Goal: Task Accomplishment & Management: Use online tool/utility

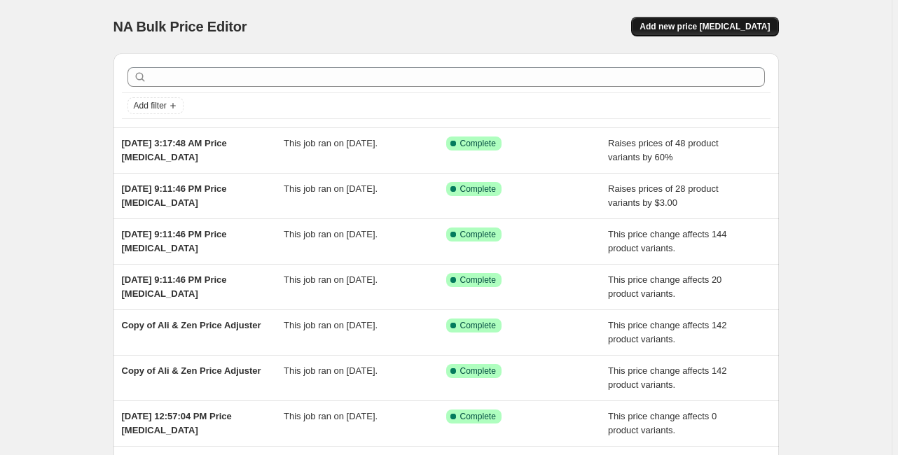
click at [745, 30] on span "Add new price [MEDICAL_DATA]" at bounding box center [705, 26] width 130 height 11
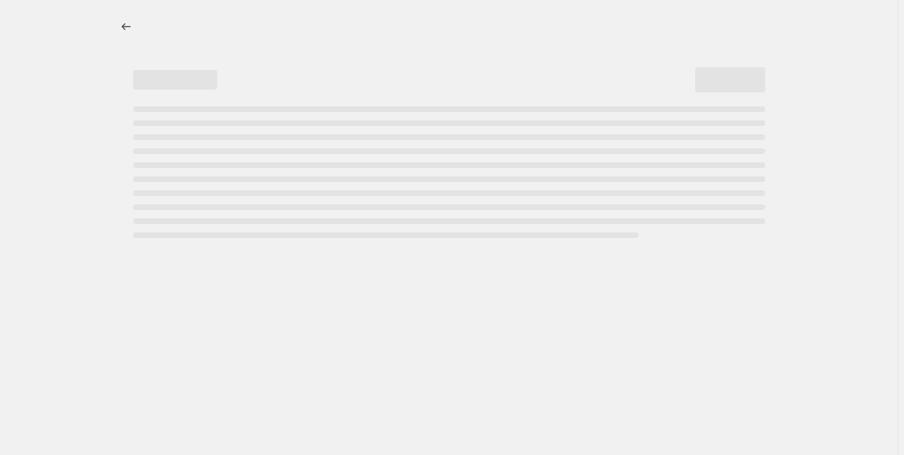
select select "percentage"
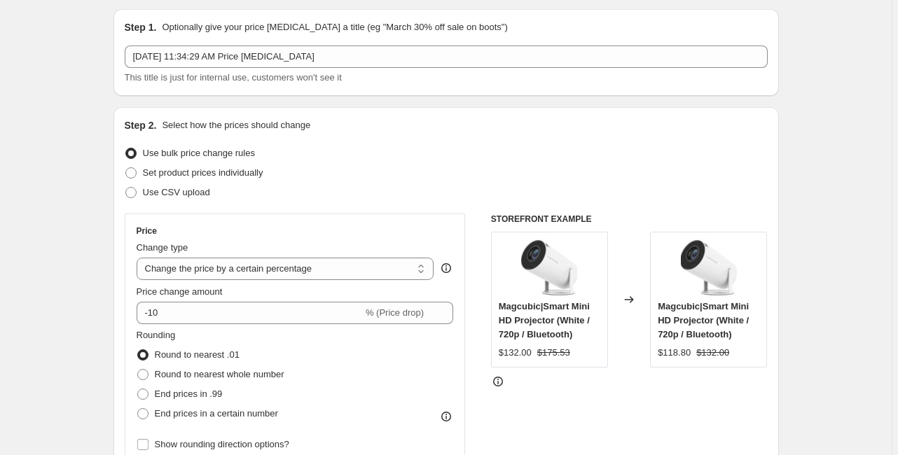
scroll to position [112, 0]
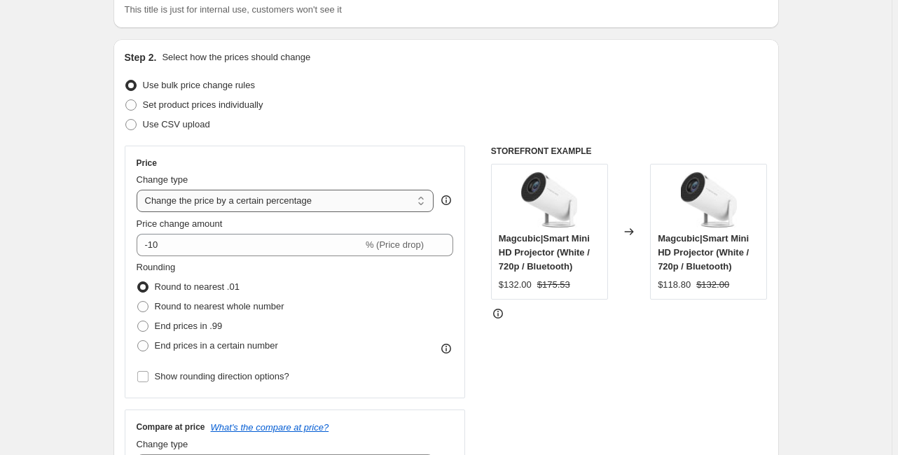
click at [223, 206] on select "Change the price to a certain amount Change the price by a certain amount Chang…" at bounding box center [286, 201] width 298 height 22
click at [224, 206] on select "Change the price to a certain amount Change the price by a certain amount Chang…" at bounding box center [286, 201] width 298 height 22
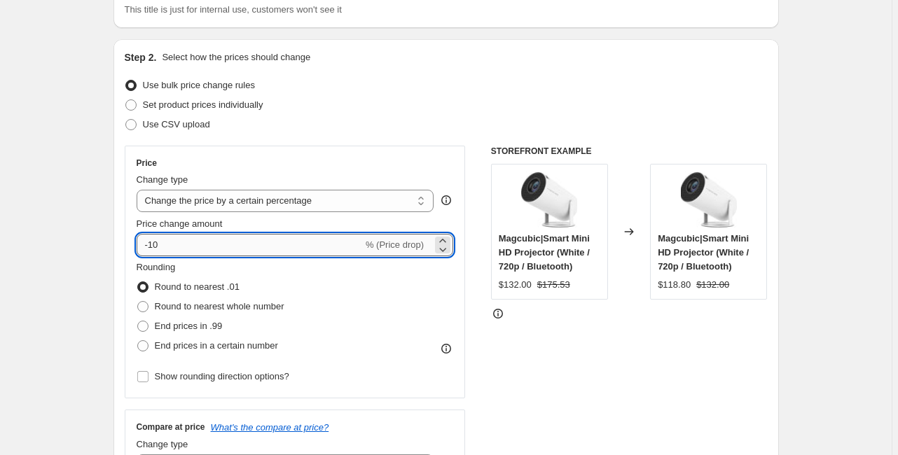
drag, startPoint x: 195, startPoint y: 244, endPoint x: 148, endPoint y: 243, distance: 47.7
click at [148, 243] on input "-10" at bounding box center [250, 245] width 226 height 22
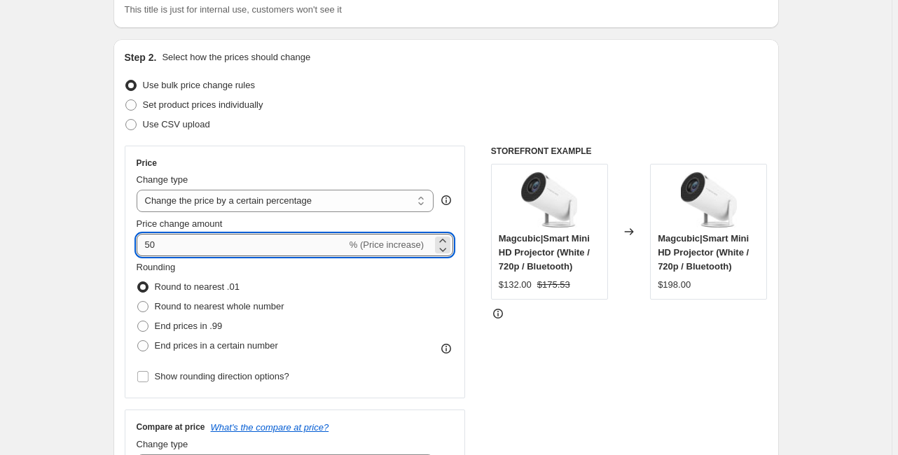
drag, startPoint x: 157, startPoint y: 247, endPoint x: 139, endPoint y: 244, distance: 17.7
click at [139, 244] on input "50" at bounding box center [242, 245] width 210 height 22
type input "60"
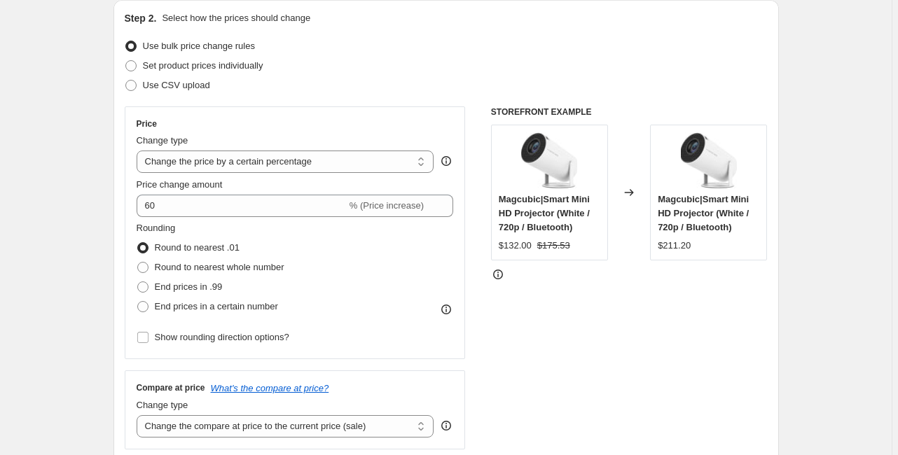
scroll to position [168, 0]
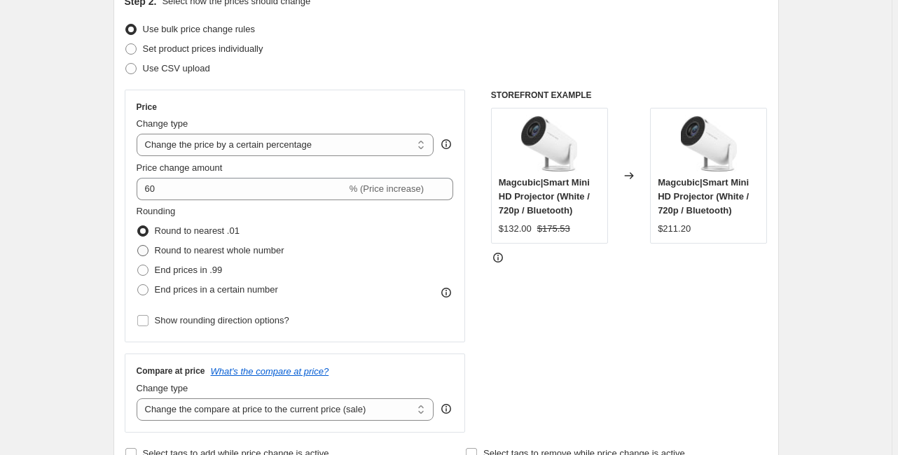
click at [149, 260] on label "Round to nearest whole number" at bounding box center [211, 251] width 148 height 20
click at [138, 246] on input "Round to nearest whole number" at bounding box center [137, 245] width 1 height 1
radio input "true"
click at [146, 267] on span at bounding box center [142, 270] width 11 height 11
click at [138, 266] on input "End prices in .99" at bounding box center [137, 265] width 1 height 1
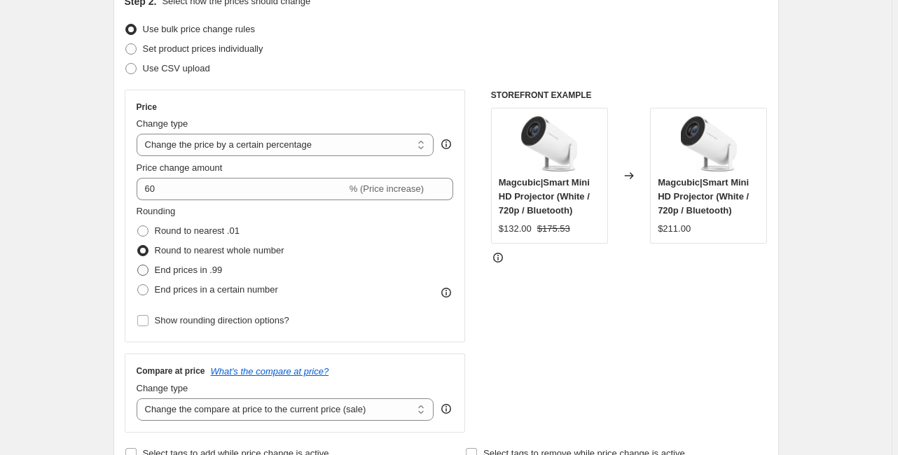
radio input "true"
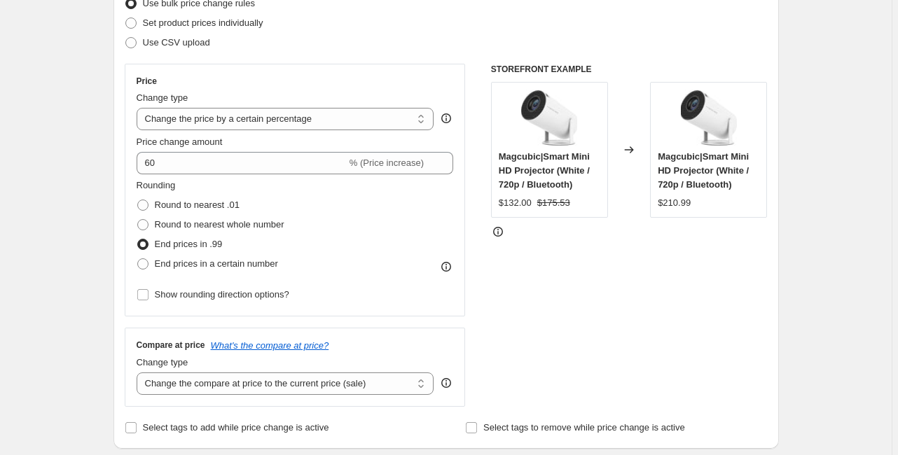
scroll to position [392, 0]
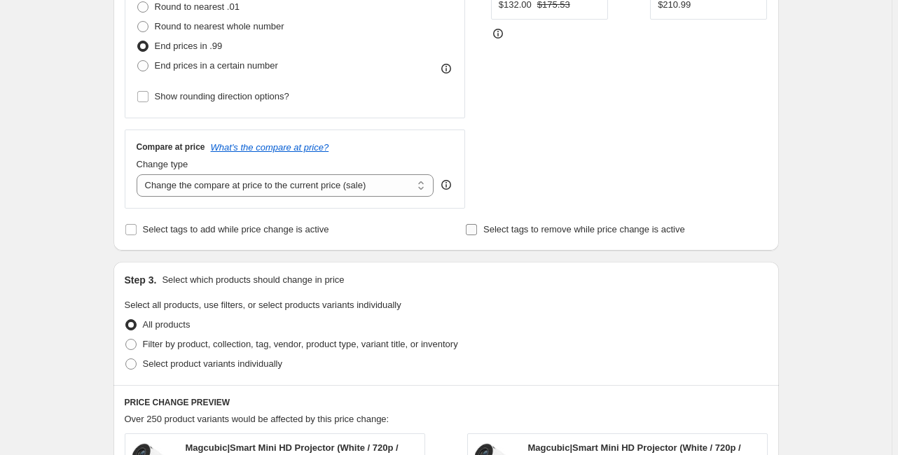
click at [535, 234] on span "Select tags to remove while price change is active" at bounding box center [584, 229] width 202 height 11
click at [477, 234] on input "Select tags to remove while price change is active" at bounding box center [471, 229] width 11 height 11
checkbox input "true"
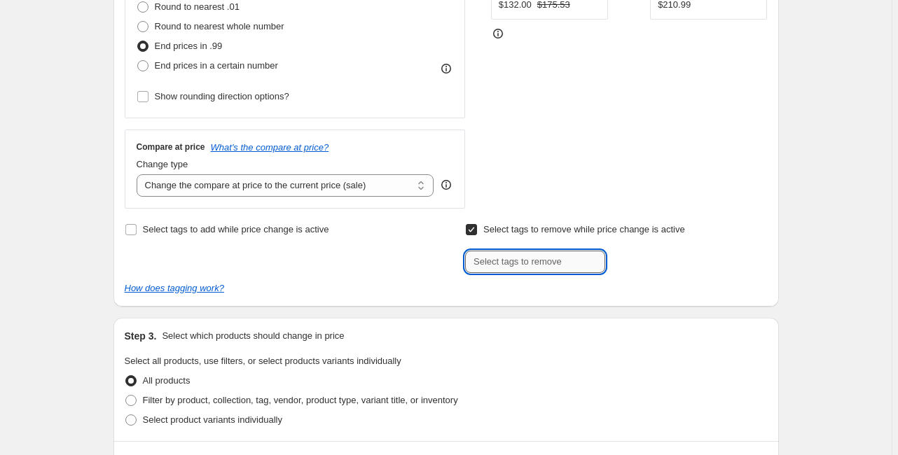
click at [567, 261] on input "text" at bounding box center [535, 262] width 140 height 22
paste input "ali"
type input "ali"
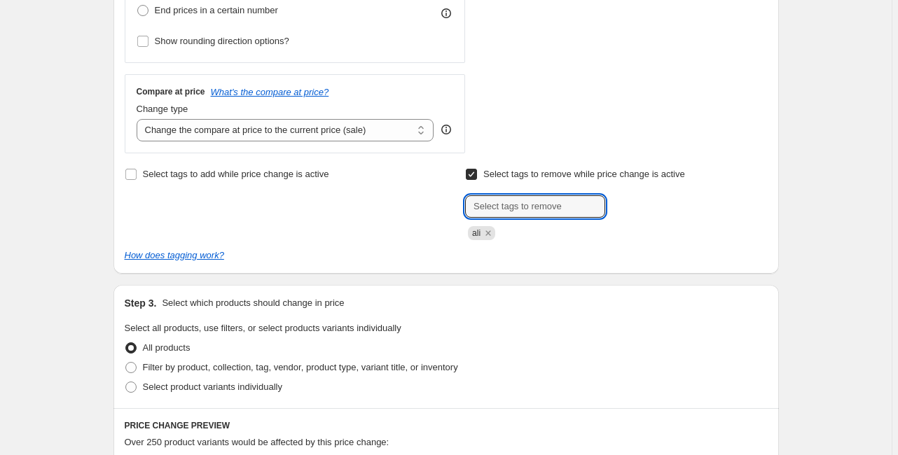
scroll to position [448, 0]
click at [394, 368] on span "Filter by product, collection, tag, vendor, product type, variant title, or inv…" at bounding box center [300, 366] width 315 height 11
click at [126, 362] on input "Filter by product, collection, tag, vendor, product type, variant title, or inv…" at bounding box center [125, 361] width 1 height 1
radio input "true"
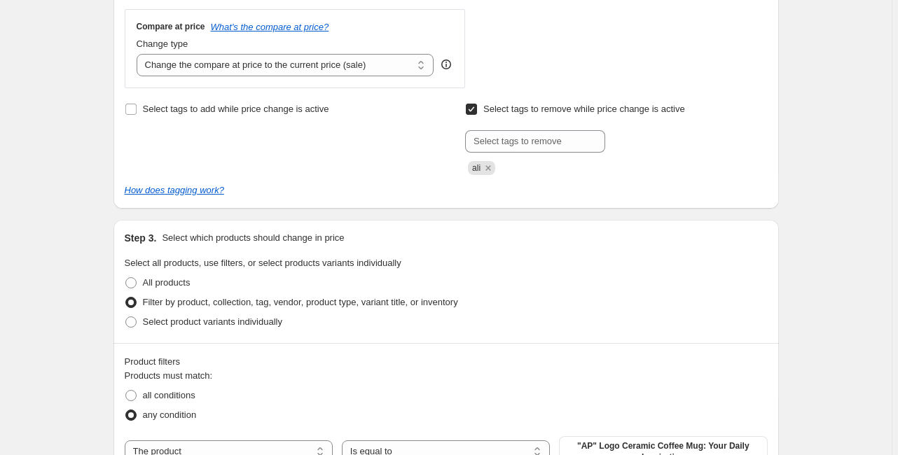
scroll to position [616, 0]
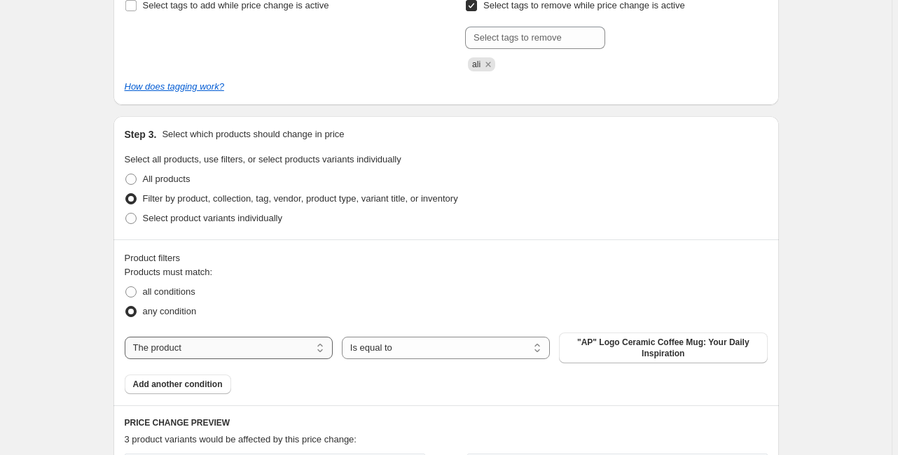
click at [191, 352] on select "The product The product's collection The product's tag The product's vendor The…" at bounding box center [229, 348] width 208 height 22
select select "tag"
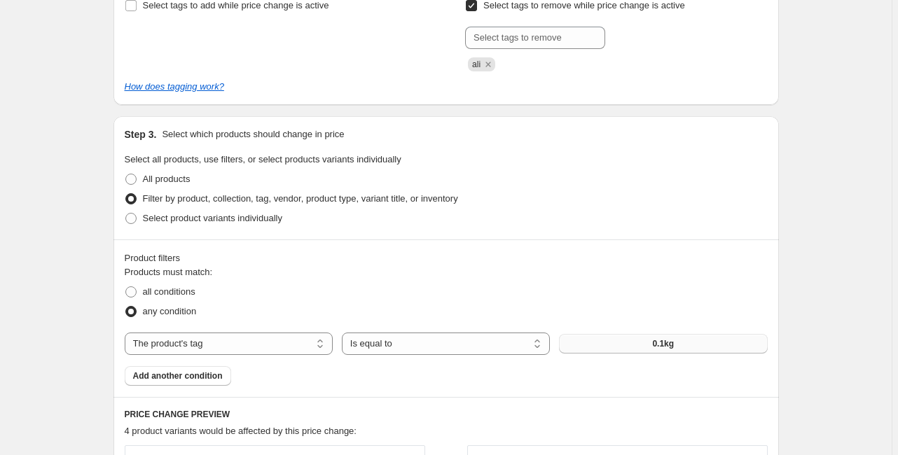
click at [646, 349] on button "0.1kg" at bounding box center [663, 344] width 208 height 20
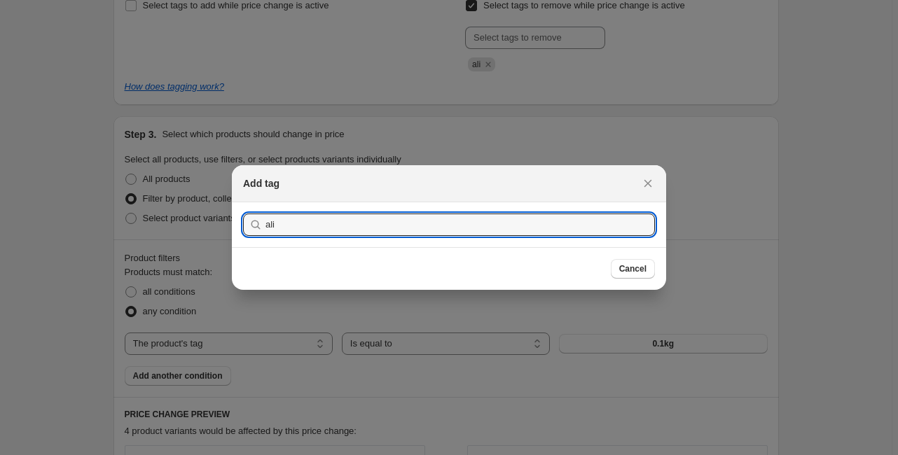
type input "ali"
click at [243, 202] on button "Submit" at bounding box center [263, 209] width 40 height 15
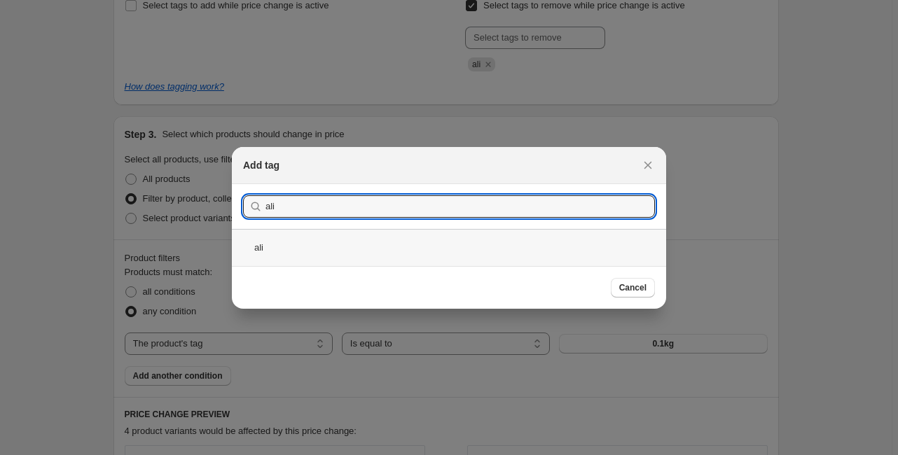
click at [331, 240] on div "ali" at bounding box center [449, 247] width 434 height 37
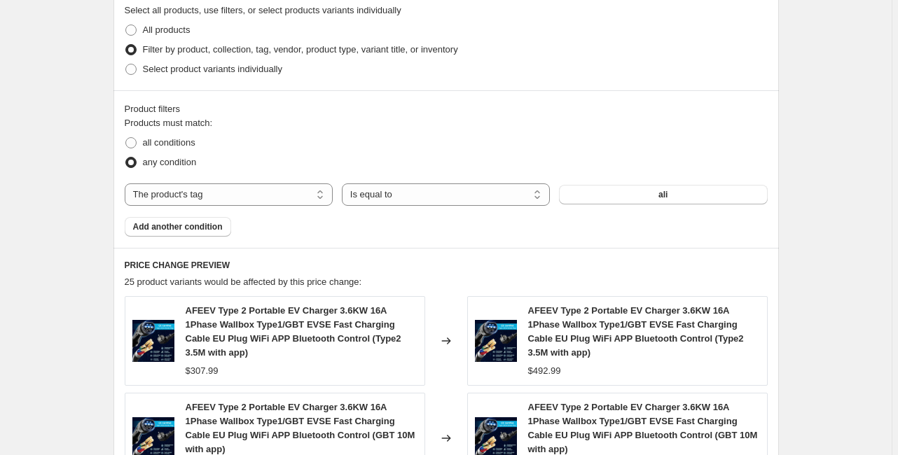
scroll to position [785, 0]
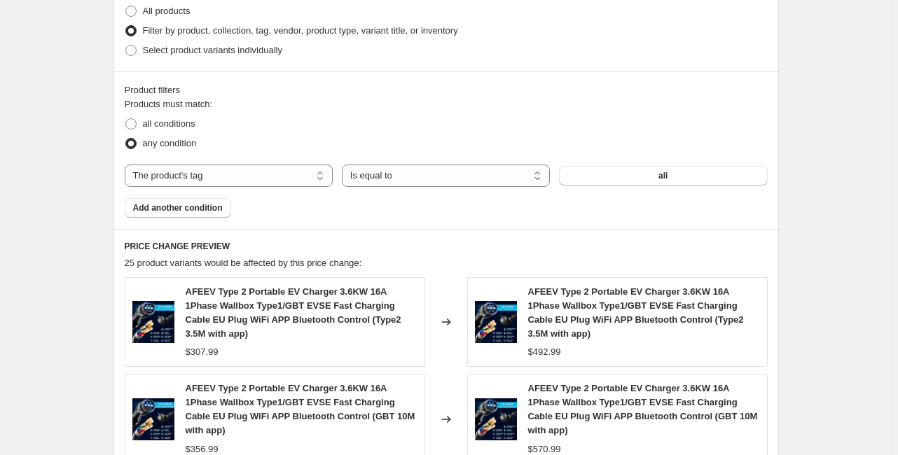
click at [107, 230] on div "Step 1. Optionally give your price [MEDICAL_DATA] a title (eg "March 30% off sa…" at bounding box center [440, 92] width 677 height 1671
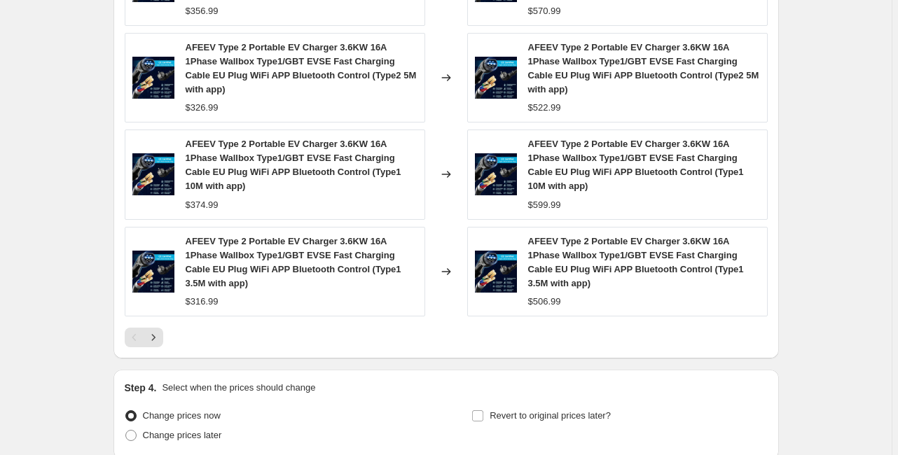
scroll to position [1272, 0]
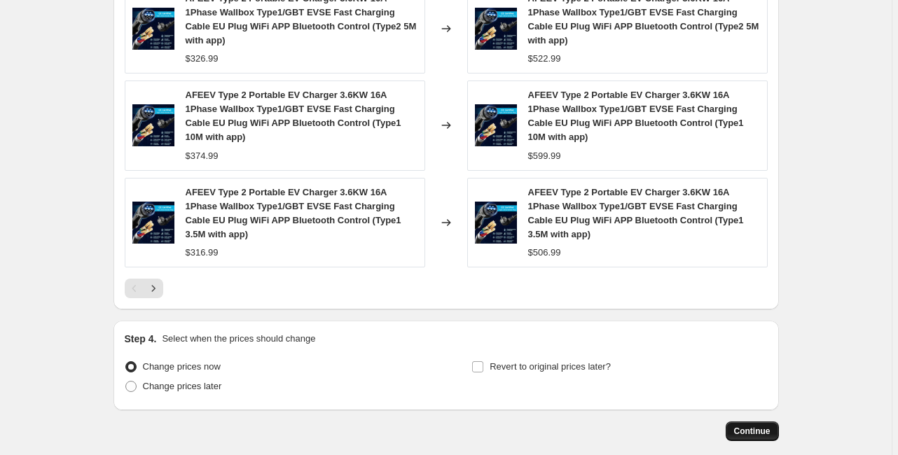
click at [769, 426] on span "Continue" at bounding box center [752, 431] width 36 height 11
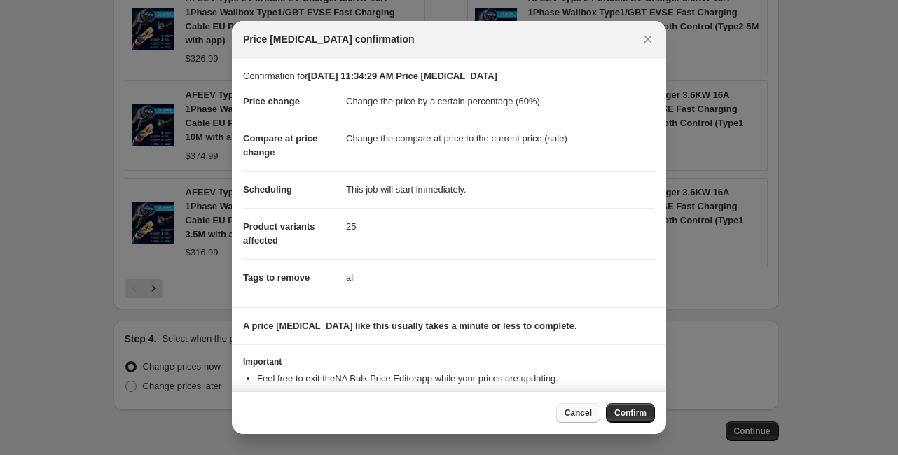
click at [569, 415] on span "Cancel" at bounding box center [578, 413] width 27 height 11
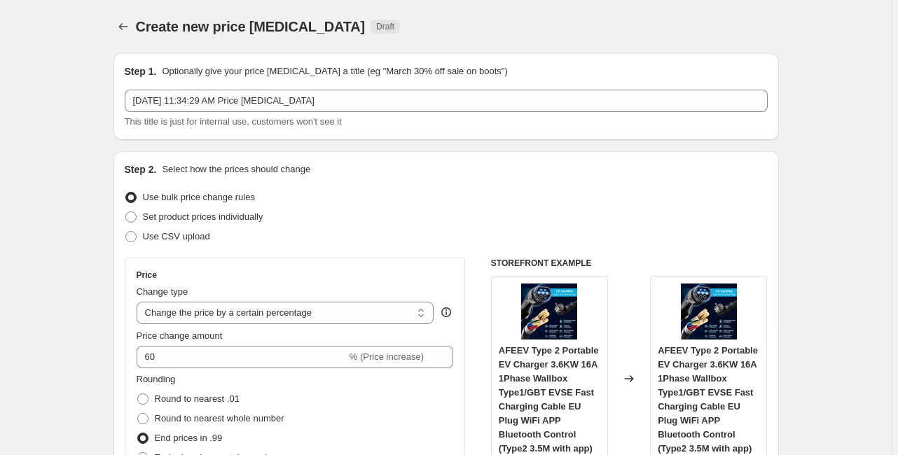
scroll to position [1272, 0]
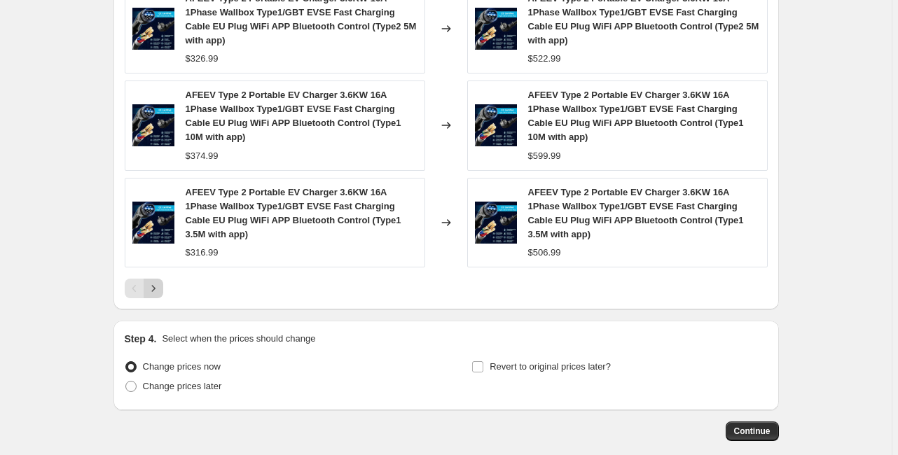
click at [160, 282] on icon "Next" at bounding box center [153, 289] width 14 height 14
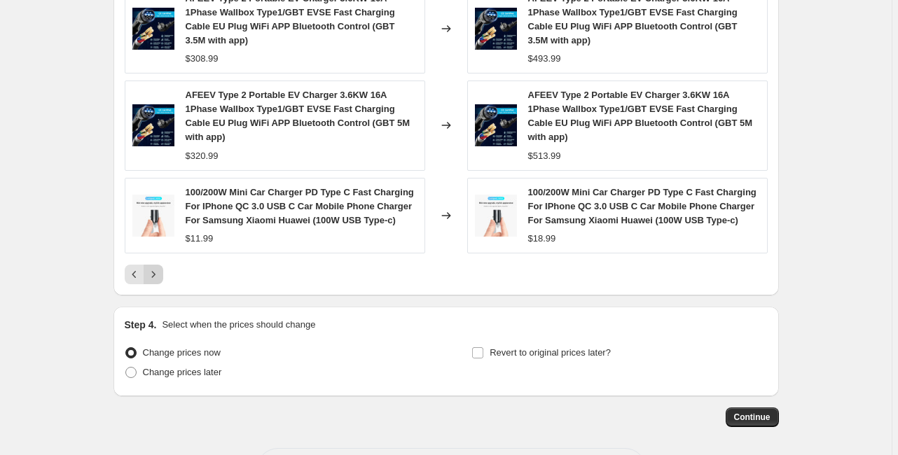
click at [157, 268] on icon "Next" at bounding box center [153, 275] width 14 height 14
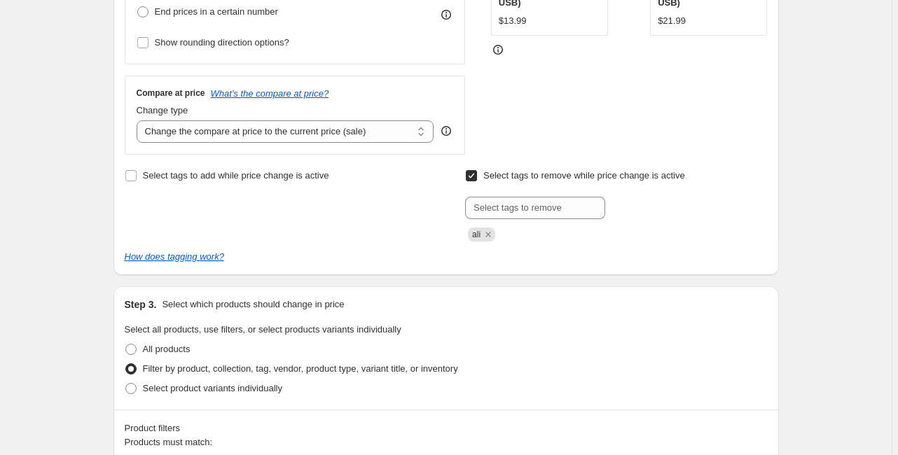
scroll to position [432, 0]
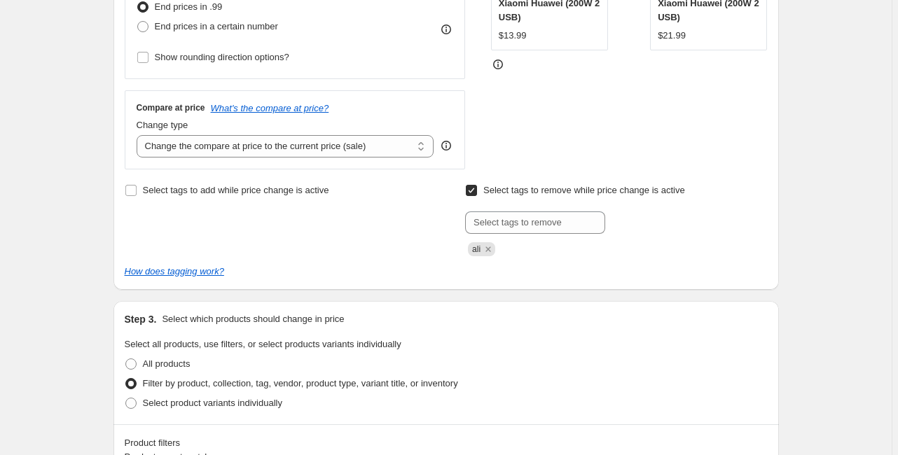
click at [473, 190] on input "Select tags to remove while price change is active" at bounding box center [471, 190] width 11 height 11
checkbox input "false"
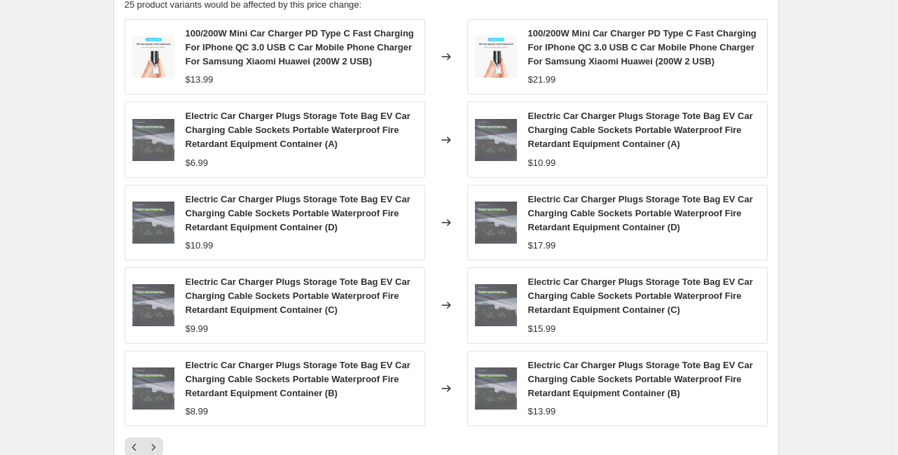
scroll to position [1104, 0]
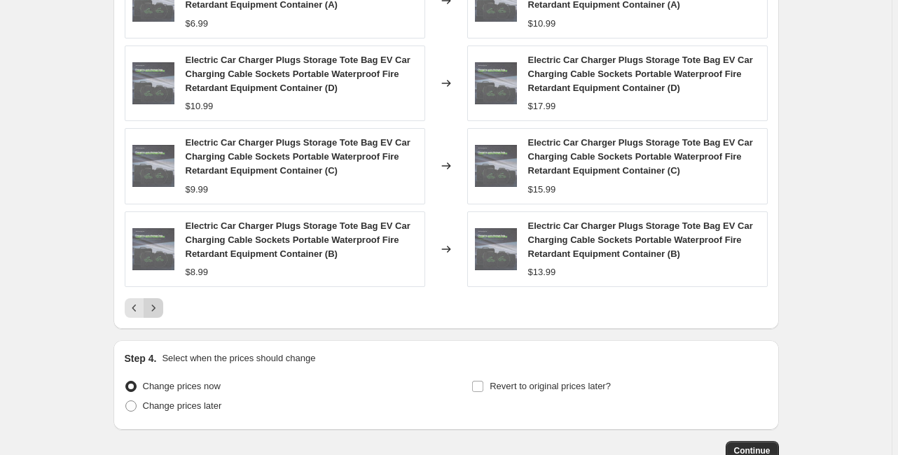
click at [160, 304] on icon "Next" at bounding box center [153, 308] width 14 height 14
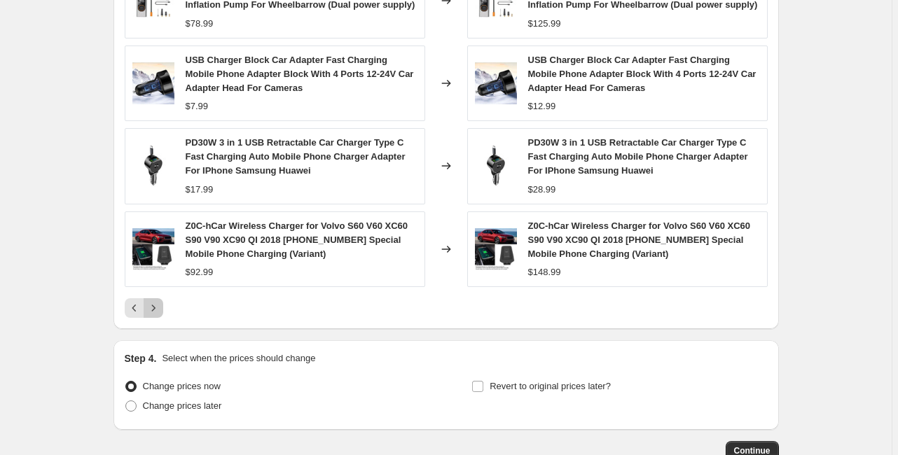
click at [160, 304] on icon "Next" at bounding box center [153, 308] width 14 height 14
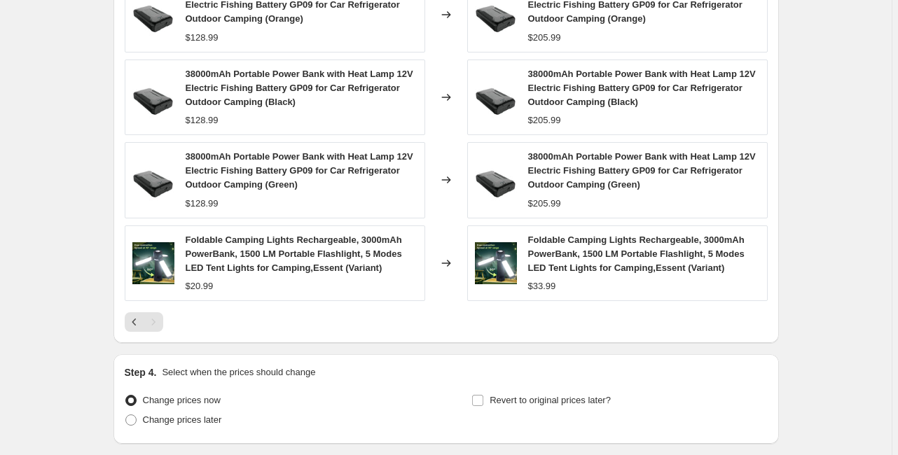
click at [158, 308] on div "PD20W Magnetic Powerbank TFT Color Screen 10000mah/37Wh With Bracket Aluminum S…" at bounding box center [446, 106] width 643 height 453
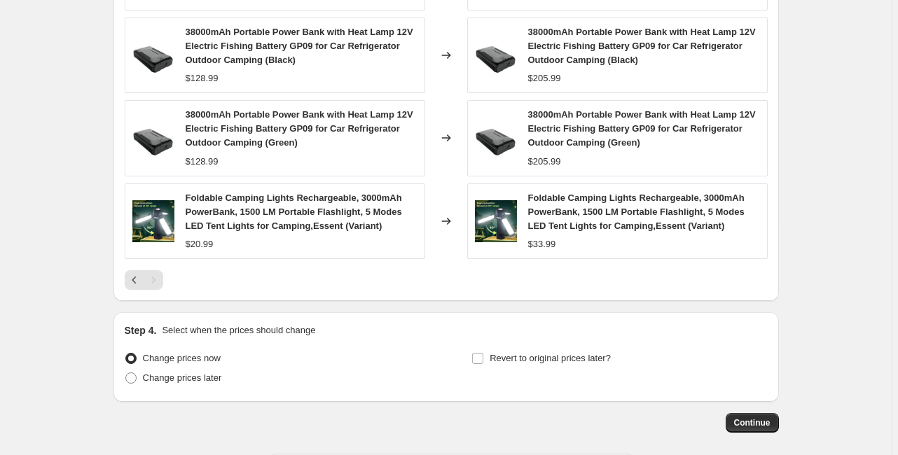
scroll to position [1208, 0]
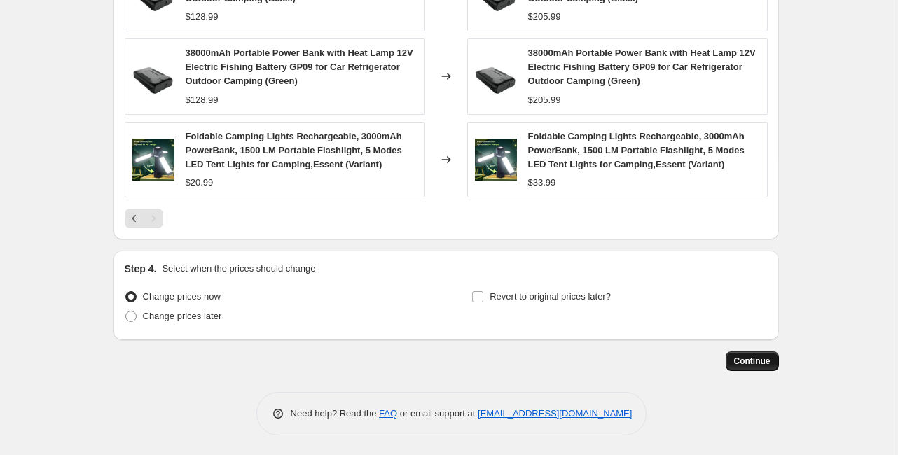
click at [755, 356] on span "Continue" at bounding box center [752, 361] width 36 height 11
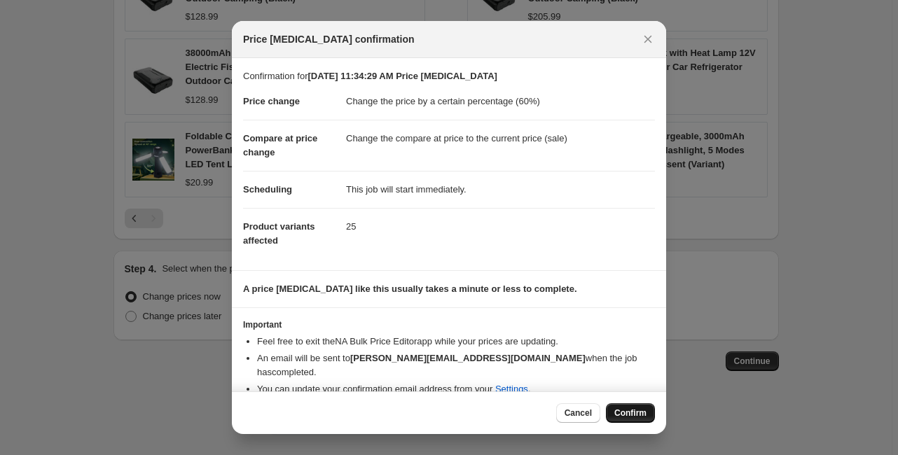
click at [630, 410] on span "Confirm" at bounding box center [630, 413] width 32 height 11
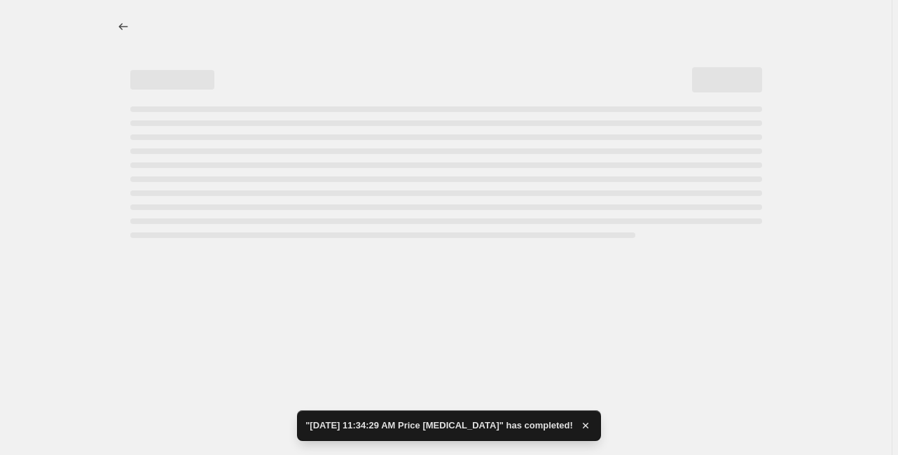
select select "percentage"
select select "tag"
